Goal: Task Accomplishment & Management: Complete application form

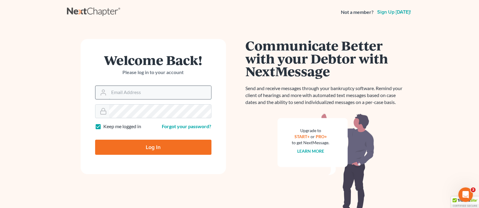
click at [138, 90] on input "Email Address" at bounding box center [160, 92] width 102 height 13
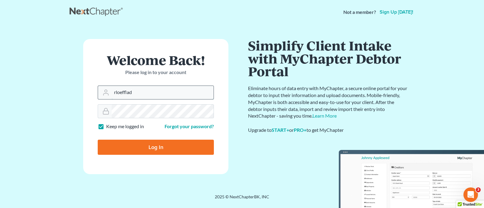
type input "[EMAIL_ADDRESS][PERSON_NAME][DOMAIN_NAME]"
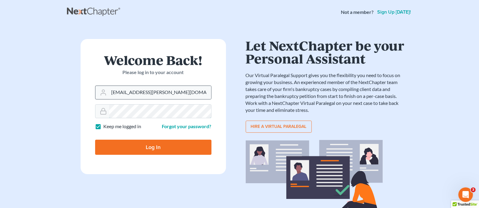
click at [95, 140] on input "Log In" at bounding box center [153, 147] width 116 height 15
type input "Thinking..."
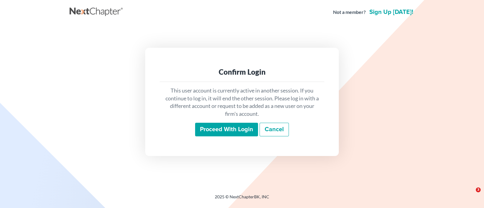
click at [221, 130] on input "Proceed with login" at bounding box center [226, 130] width 63 height 14
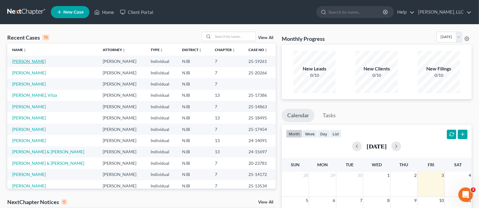
click at [31, 62] on link "[PERSON_NAME]" at bounding box center [29, 61] width 34 height 5
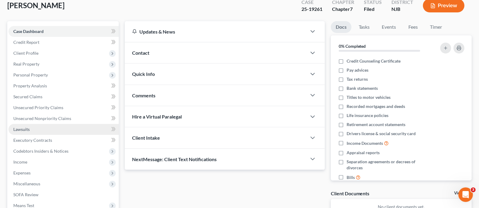
scroll to position [113, 0]
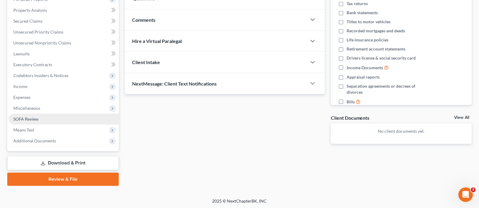
click at [31, 118] on span "SOFA Review" at bounding box center [25, 119] width 25 height 5
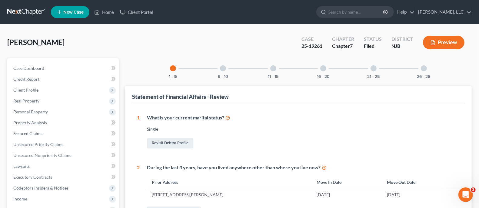
click at [222, 67] on div at bounding box center [223, 68] width 6 height 6
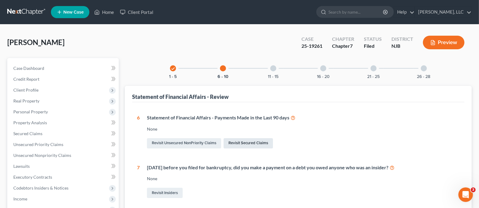
click at [257, 144] on link "Revisit Secured Claims" at bounding box center [247, 143] width 49 height 10
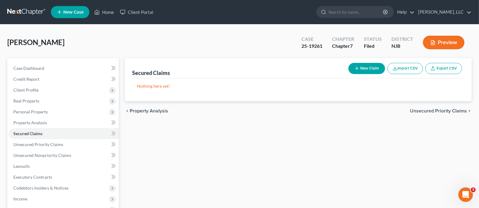
click at [370, 68] on button "New Claim" at bounding box center [366, 68] width 37 height 11
select select "0"
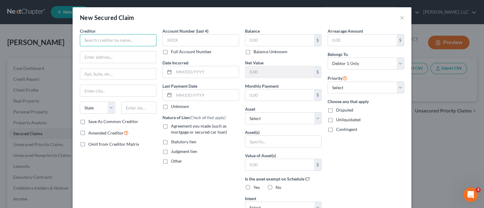
click at [95, 38] on input "text" at bounding box center [118, 40] width 77 height 12
click at [104, 38] on input "Key Bank" at bounding box center [118, 40] width 77 height 12
type input "KeyBank, N.A."
type input "[STREET_ADDRESS][PERSON_NAME]"
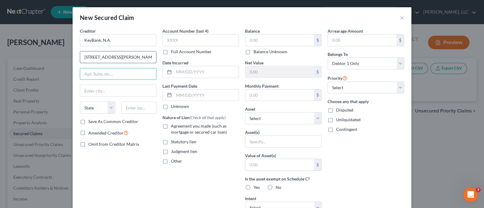
type input "C"
type input "Client Services [GEOGRAPHIC_DATA]-01-05-0562"
type input "[GEOGRAPHIC_DATA]"
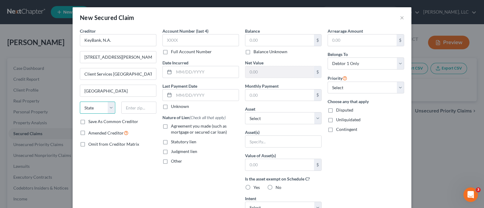
click at [111, 109] on select "State [US_STATE] AK AR AZ CA CO CT DE DC [GEOGRAPHIC_DATA] [GEOGRAPHIC_DATA] GU…" at bounding box center [97, 108] width 35 height 12
select select "36"
click at [80, 102] on select "State [US_STATE] AK AR AZ CA CO CT DE DC [GEOGRAPHIC_DATA] [GEOGRAPHIC_DATA] GU…" at bounding box center [97, 108] width 35 height 12
click at [134, 109] on input "text" at bounding box center [138, 108] width 35 height 12
type input "44144"
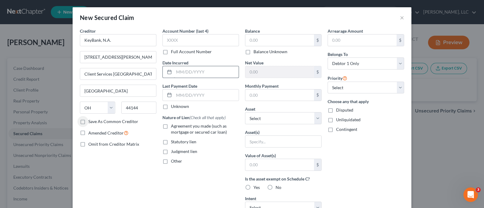
type input "[GEOGRAPHIC_DATA]"
click at [254, 42] on input "text" at bounding box center [279, 41] width 69 height 12
click at [314, 117] on select "Select Other Multiple Assets [PERSON_NAME] (Transfer) - $222920.0 Jewelry - Jew…" at bounding box center [283, 118] width 77 height 12
select select "4"
click at [245, 112] on select "Select Other Multiple Assets [PERSON_NAME] (Transfer) - $222920.0 Jewelry - Jew…" at bounding box center [283, 118] width 77 height 12
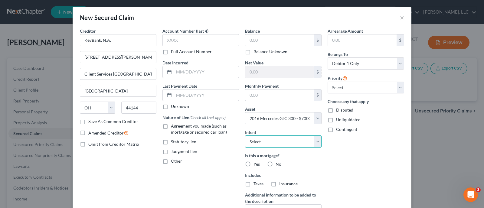
click at [317, 141] on select "Select Surrender Redeem Reaffirm Avoid Other" at bounding box center [283, 142] width 77 height 12
select select "2"
click at [245, 136] on select "Select Surrender Redeem Reaffirm Avoid Other" at bounding box center [283, 142] width 77 height 12
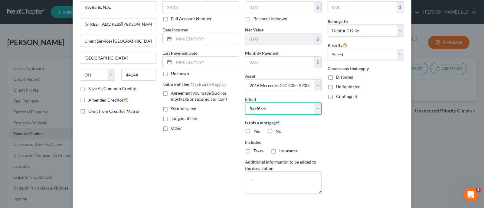
scroll to position [38, 0]
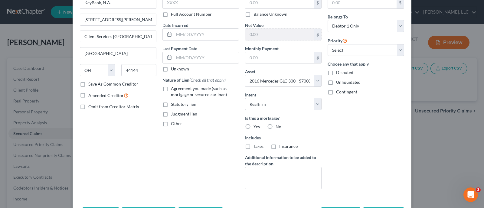
click at [276, 125] on label "No" at bounding box center [279, 127] width 6 height 6
click at [278, 125] on input "No" at bounding box center [280, 126] width 4 height 4
radio input "true"
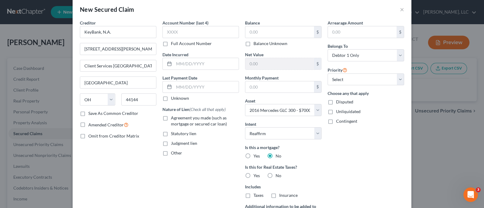
scroll to position [0, 0]
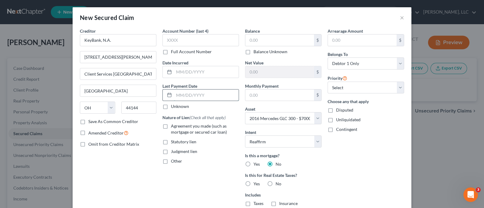
click at [181, 94] on input "text" at bounding box center [206, 96] width 65 height 12
type input "[DATE]"
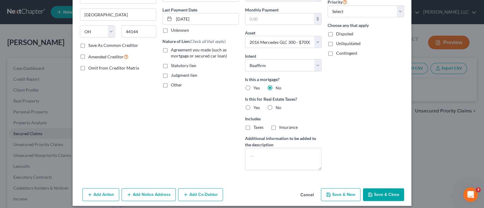
scroll to position [80, 0]
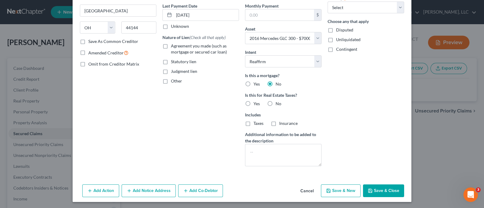
click at [98, 193] on button "Add Action" at bounding box center [100, 191] width 37 height 13
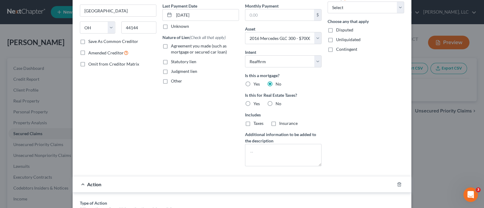
scroll to position [156, 0]
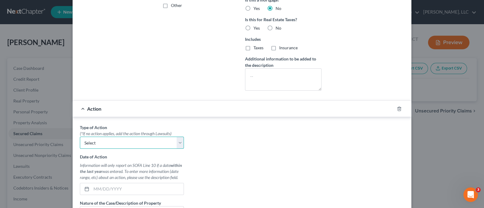
click at [177, 143] on select "Select Repossession Garnishment Foreclosure Personal Injury Attached, Seized, O…" at bounding box center [132, 143] width 104 height 12
click at [220, 153] on div "Type of Action * (*If no action applies, add the action through Lawsuits) Selec…" at bounding box center [242, 200] width 331 height 152
click at [398, 108] on icon "button" at bounding box center [399, 109] width 3 height 4
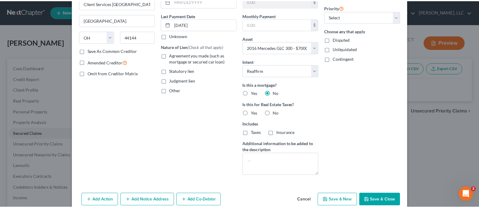
scroll to position [80, 0]
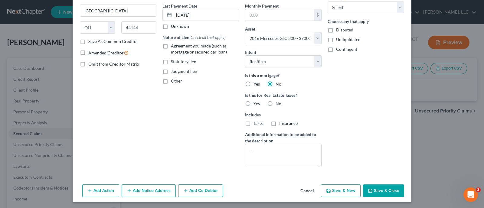
click at [386, 189] on button "Save & Close" at bounding box center [383, 191] width 41 height 13
select select
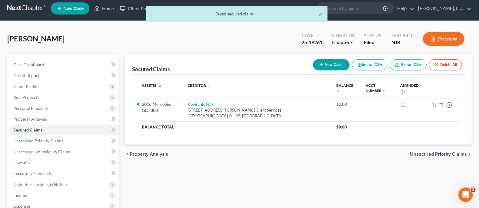
scroll to position [38, 0]
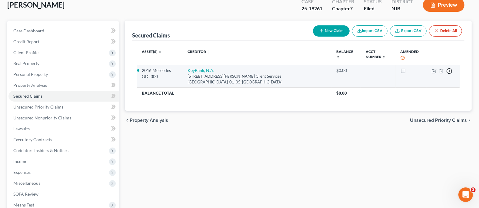
click at [450, 71] on icon "button" at bounding box center [449, 71] width 6 height 6
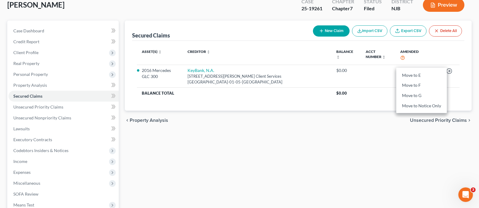
click at [286, 122] on div "chevron_left Property Analysis Unsecured Priority Claims chevron_right" at bounding box center [298, 120] width 347 height 19
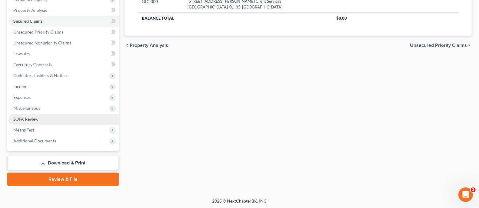
click at [34, 120] on span "SOFA Review" at bounding box center [25, 119] width 25 height 5
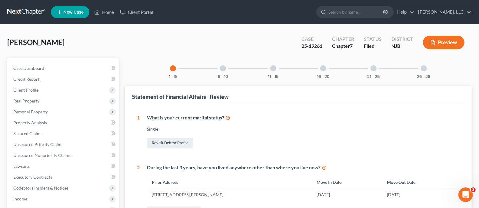
click at [223, 68] on div at bounding box center [223, 68] width 6 height 6
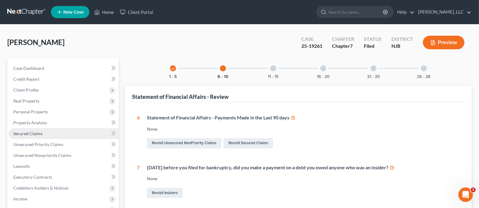
click at [33, 133] on span "Secured Claims" at bounding box center [27, 133] width 29 height 5
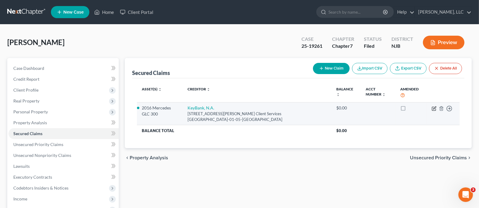
click at [434, 107] on icon "button" at bounding box center [434, 108] width 3 height 3
select select "36"
select select "2"
select select "0"
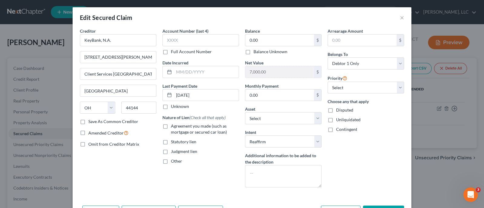
click at [171, 125] on label "Agreement you made (such as mortgage or secured car loan)" at bounding box center [205, 129] width 68 height 12
click at [173, 125] on input "Agreement you made (such as mortgage or secured car loan)" at bounding box center [175, 125] width 4 height 4
checkbox input "true"
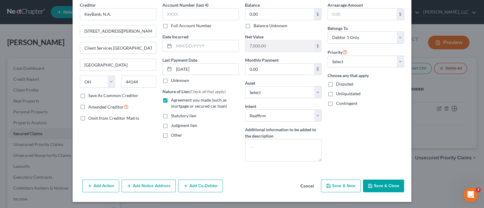
click at [380, 184] on button "Save & Close" at bounding box center [383, 186] width 41 height 13
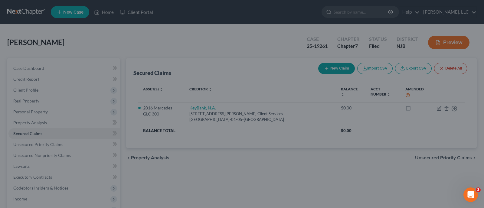
select select "4"
type input "0"
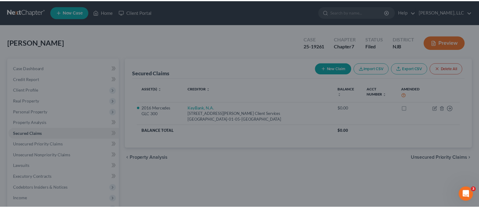
scroll to position [29, 0]
